Goal: Task Accomplishment & Management: Use online tool/utility

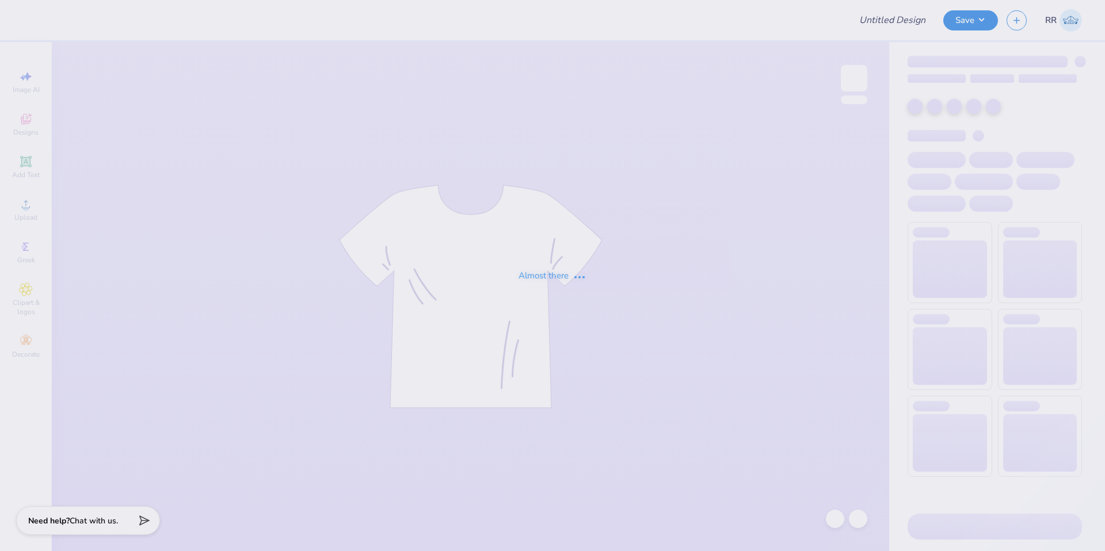
type input "Dphie bid day hoodie"
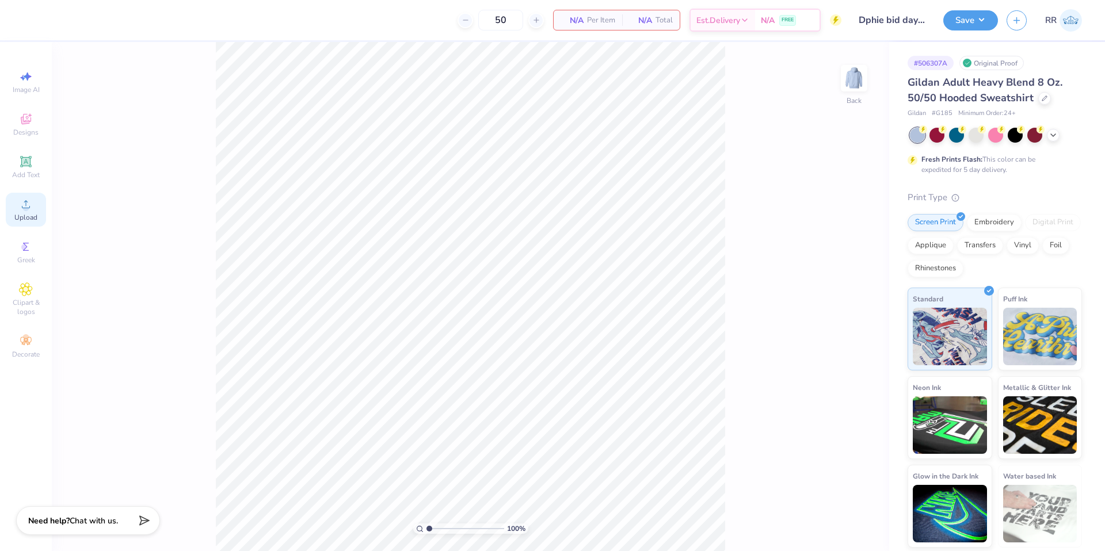
click at [28, 208] on circle at bounding box center [25, 208] width 6 height 6
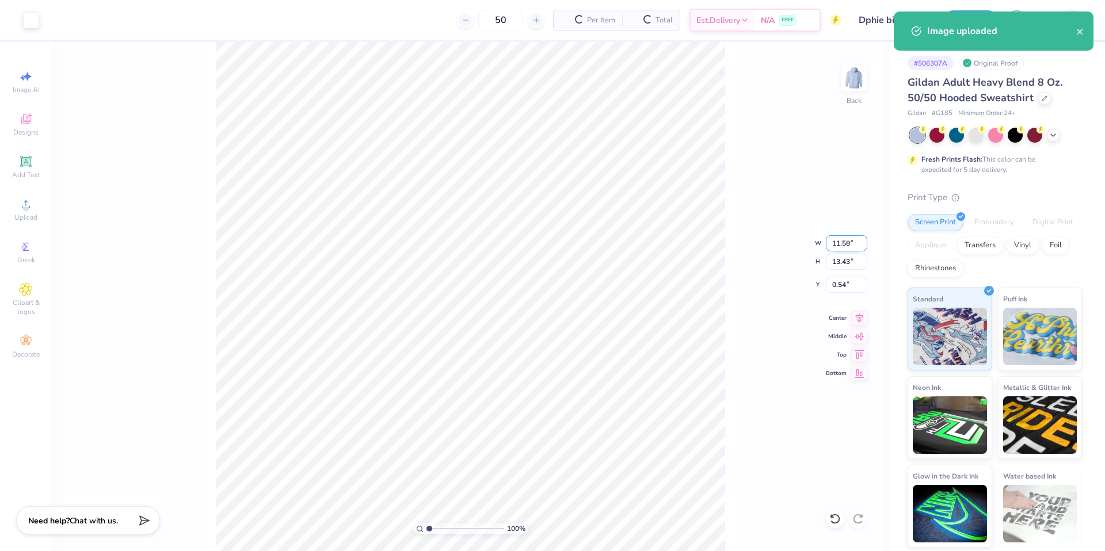
click at [843, 243] on input "11.58" at bounding box center [846, 243] width 41 height 16
type input "3.50"
type input "4.06"
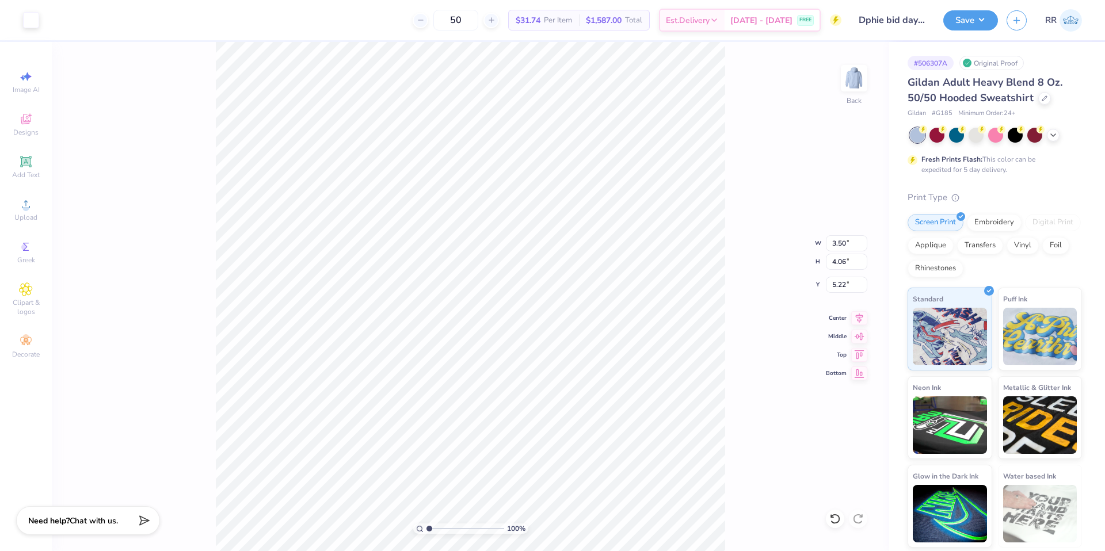
type input "3.00"
click at [961, 24] on button "Save" at bounding box center [970, 19] width 55 height 20
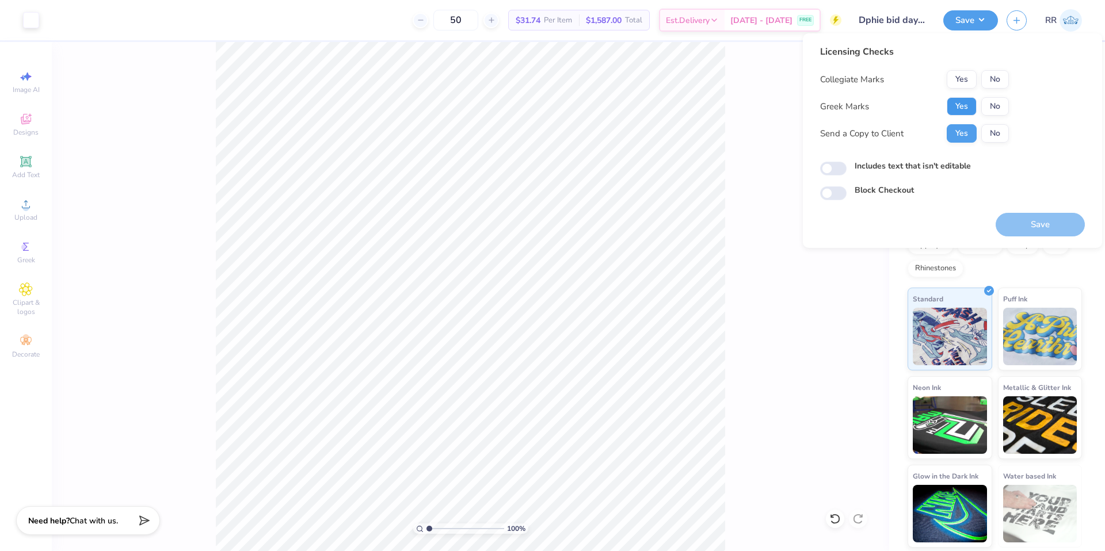
click at [961, 105] on button "Yes" at bounding box center [962, 106] width 30 height 18
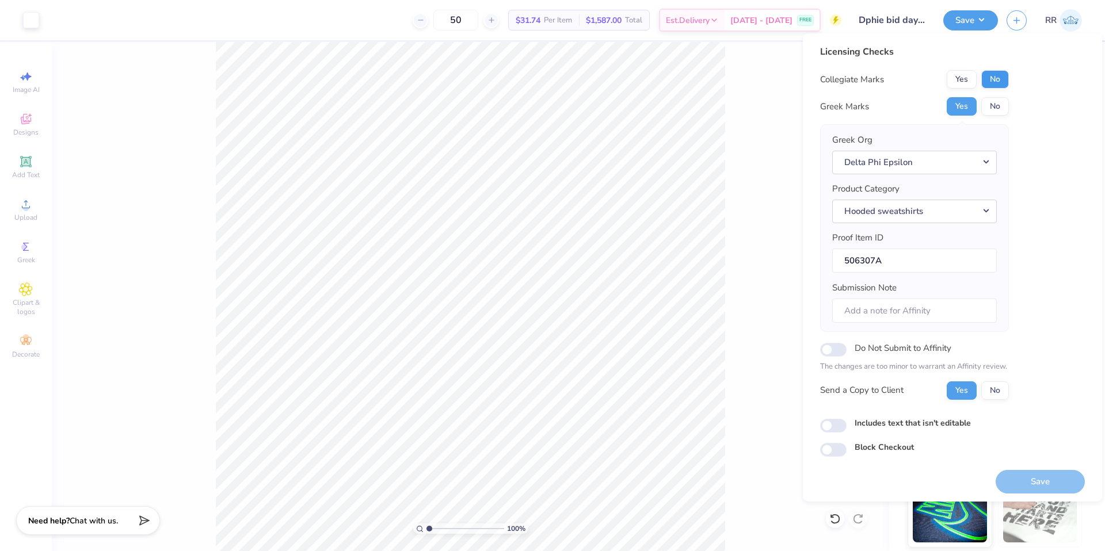
click at [1003, 78] on button "No" at bounding box center [995, 79] width 28 height 18
click at [1007, 476] on button "Save" at bounding box center [1039, 481] width 89 height 24
